Goal: Task Accomplishment & Management: Manage account settings

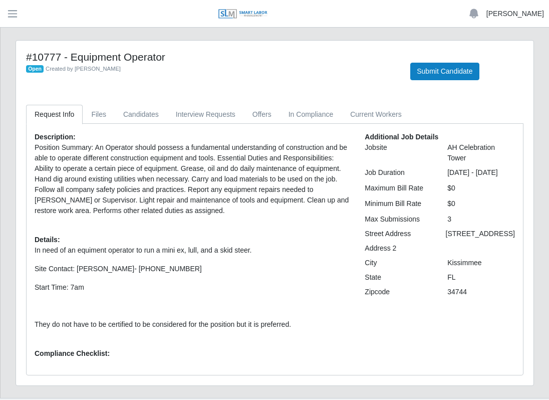
click at [524, 11] on link "[PERSON_NAME]" at bounding box center [515, 14] width 58 height 11
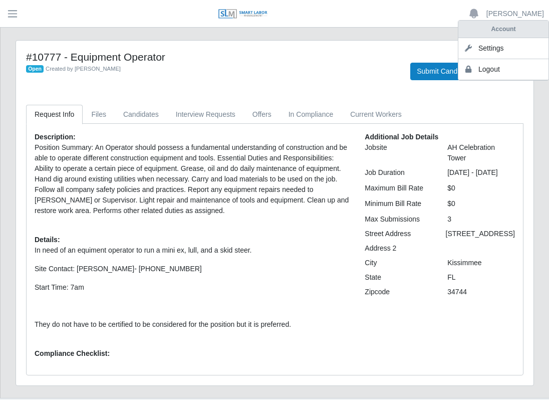
click at [252, 10] on img at bounding box center [243, 14] width 50 height 11
click at [17, 14] on span "button" at bounding box center [12, 14] width 13 height 12
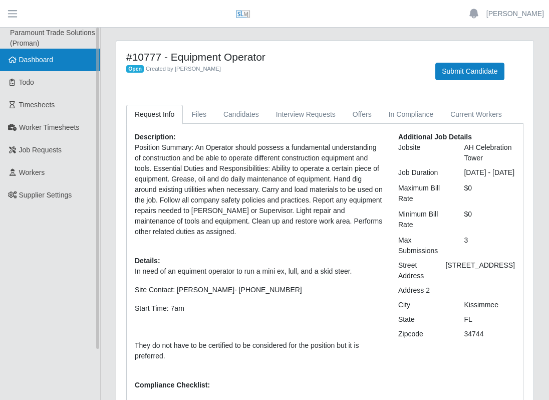
click at [32, 62] on span "Dashboard" at bounding box center [36, 60] width 35 height 8
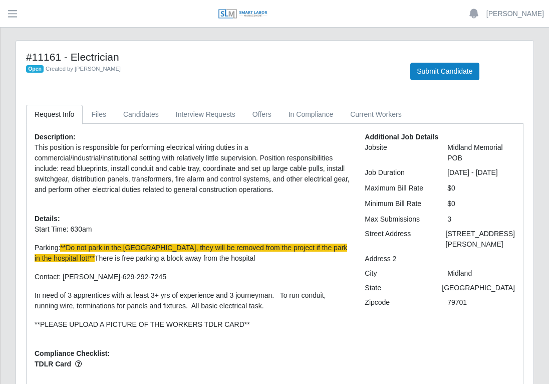
click at [80, 41] on div "#11161 - Electrician Open Created by Valentin Castillo Submit Candidate Request…" at bounding box center [274, 218] width 517 height 355
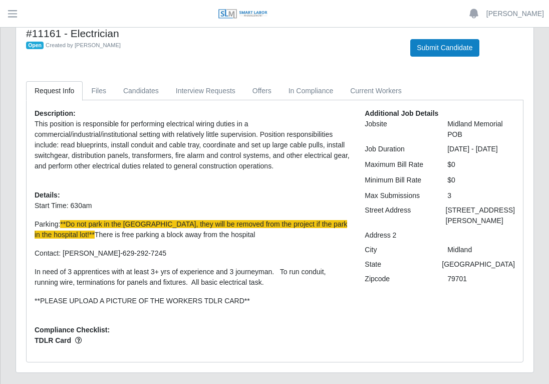
scroll to position [22, 0]
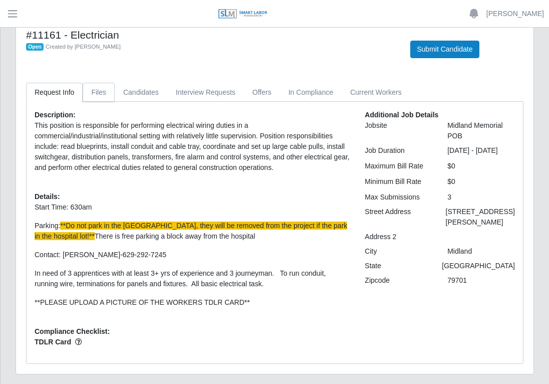
click at [104, 93] on link "Files" at bounding box center [99, 93] width 32 height 20
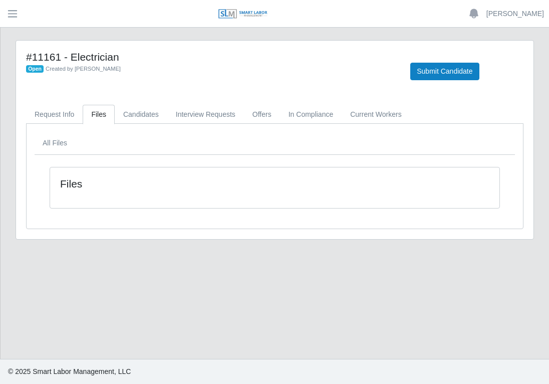
scroll to position [0, 0]
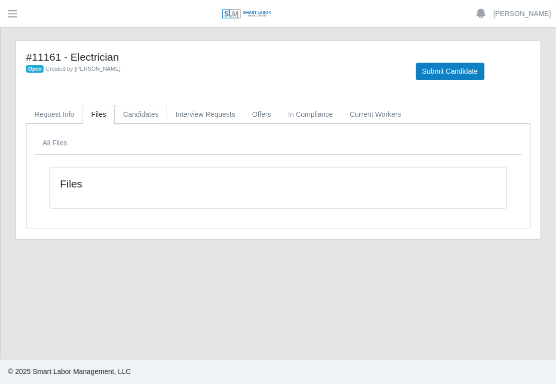
click at [145, 114] on link "Candidates" at bounding box center [141, 115] width 53 height 20
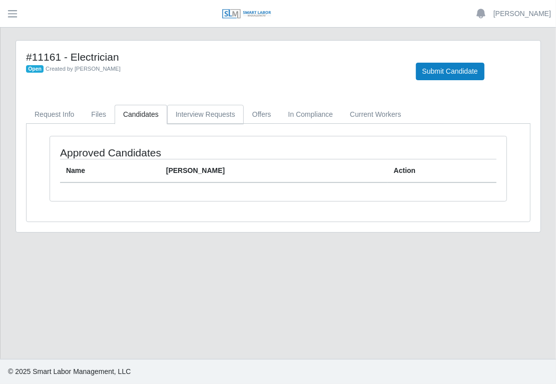
click at [190, 117] on link "Interview Requests" at bounding box center [205, 115] width 77 height 20
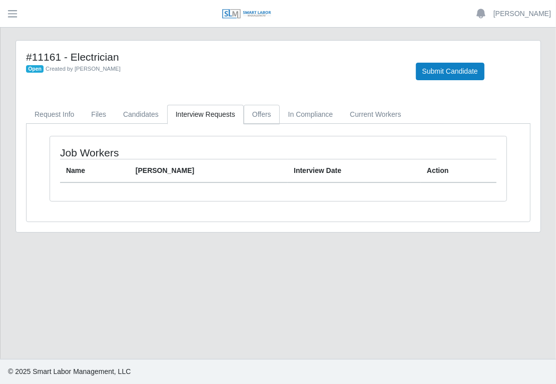
click at [250, 115] on link "Offers" at bounding box center [262, 115] width 36 height 20
click at [316, 109] on link "In Compliance" at bounding box center [311, 115] width 62 height 20
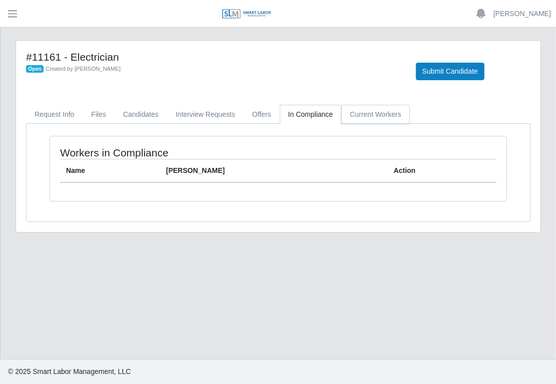
click at [351, 113] on link "Current Workers" at bounding box center [376, 115] width 68 height 20
click at [61, 110] on link "Request Info" at bounding box center [54, 115] width 57 height 20
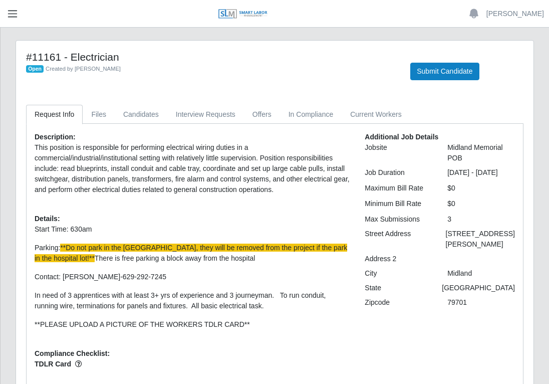
click at [14, 22] on button "button" at bounding box center [12, 14] width 25 height 17
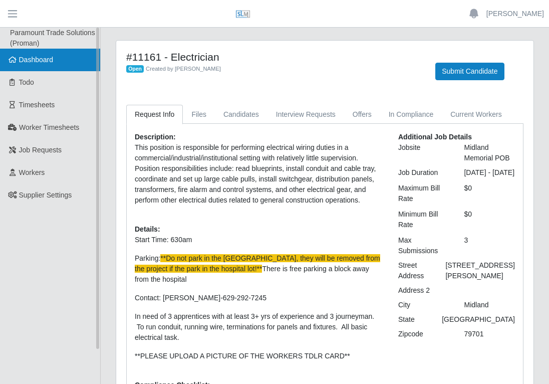
click at [18, 52] on link "Dashboard" at bounding box center [50, 60] width 100 height 23
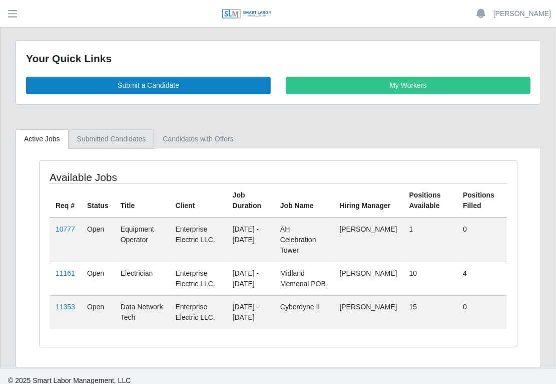
click at [128, 134] on link "Submitted Candidates" at bounding box center [112, 139] width 86 height 20
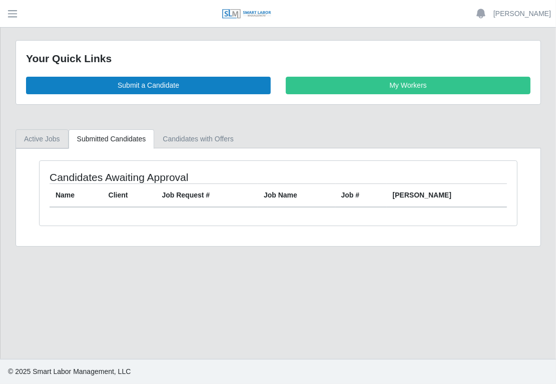
click at [40, 141] on link "Active Jobs" at bounding box center [42, 139] width 53 height 20
